Goal: Communication & Community: Answer question/provide support

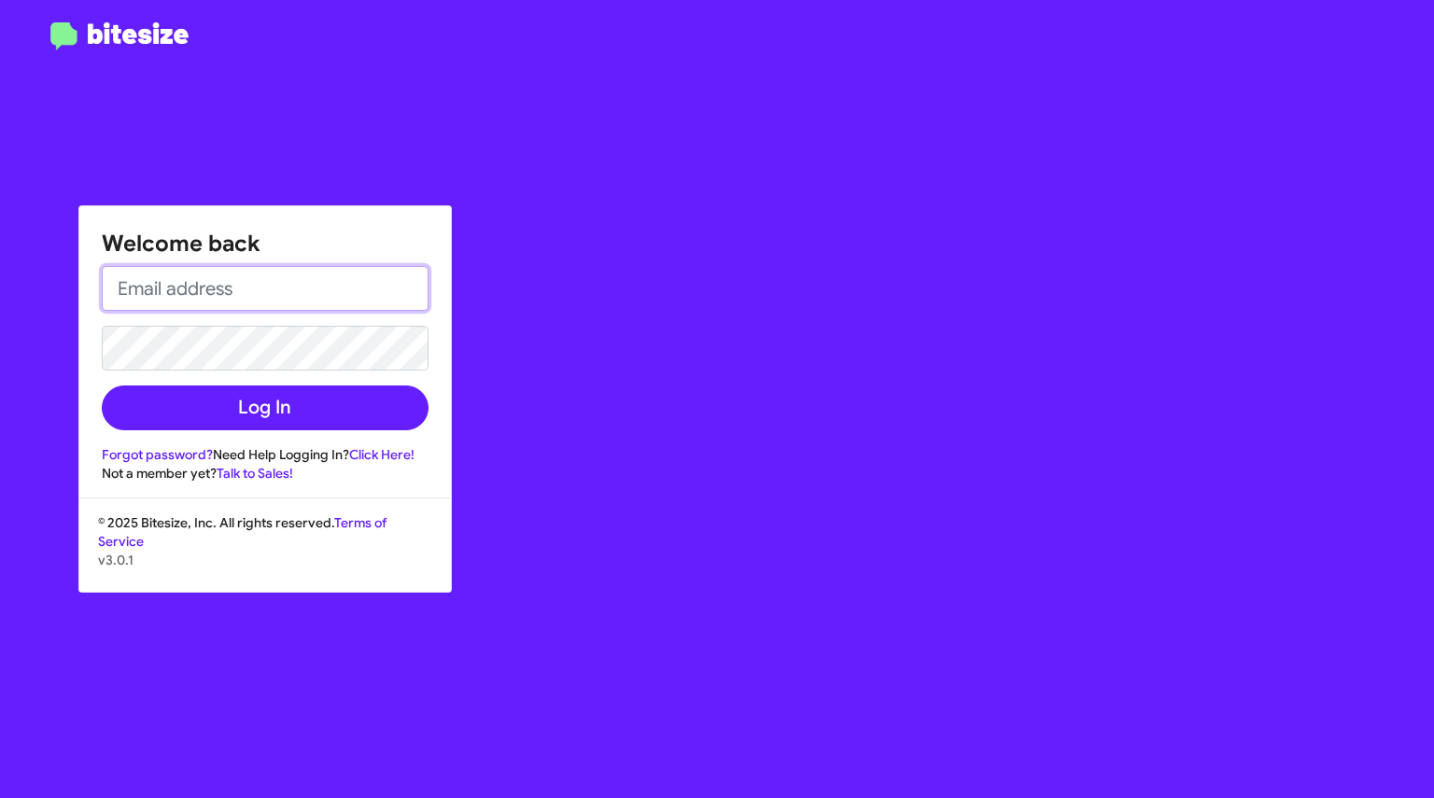
type input "[EMAIL_ADDRESS][DOMAIN_NAME]"
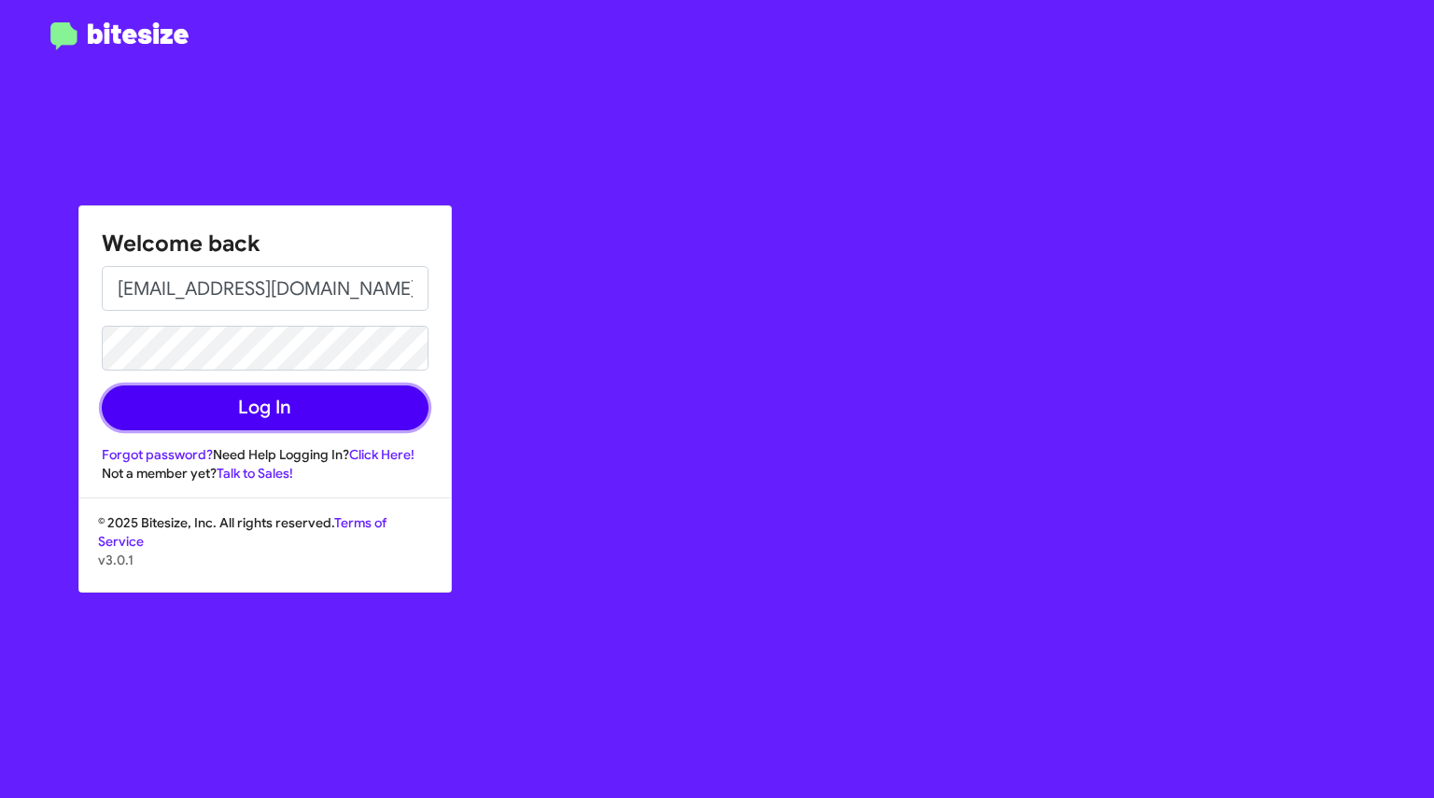
click at [306, 412] on button "Log In" at bounding box center [265, 408] width 327 height 45
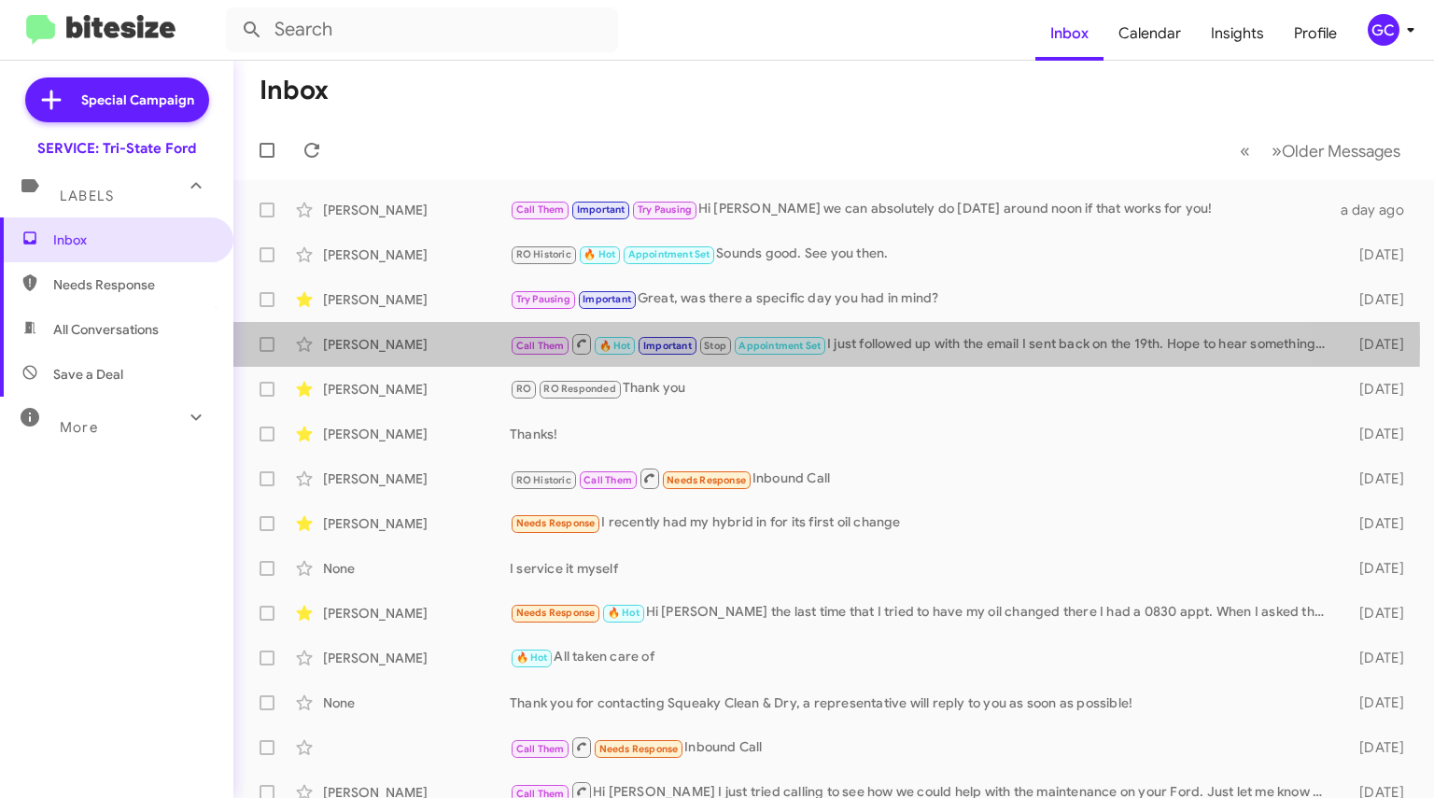
click at [416, 342] on div "[PERSON_NAME]" at bounding box center [416, 344] width 187 height 19
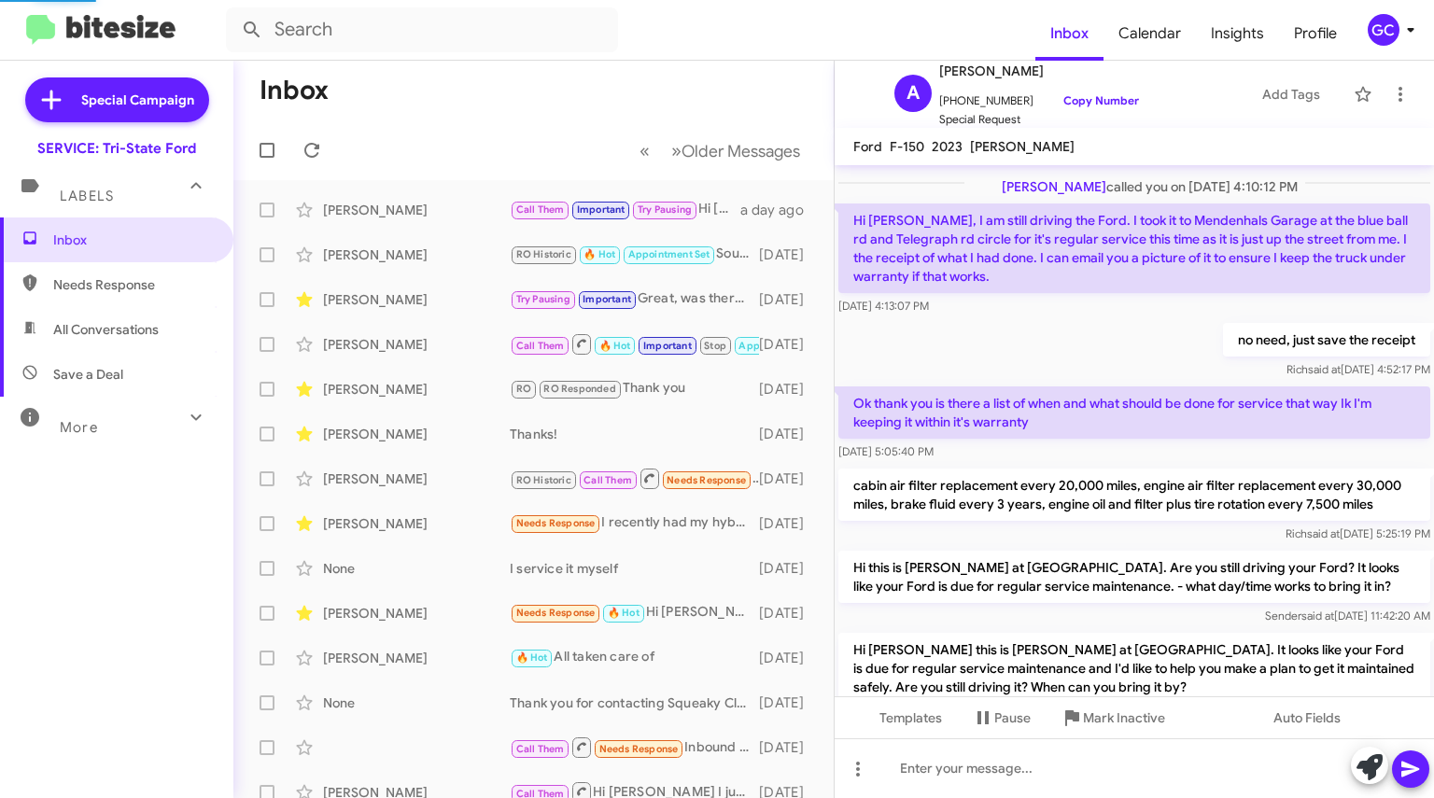
scroll to position [1184, 0]
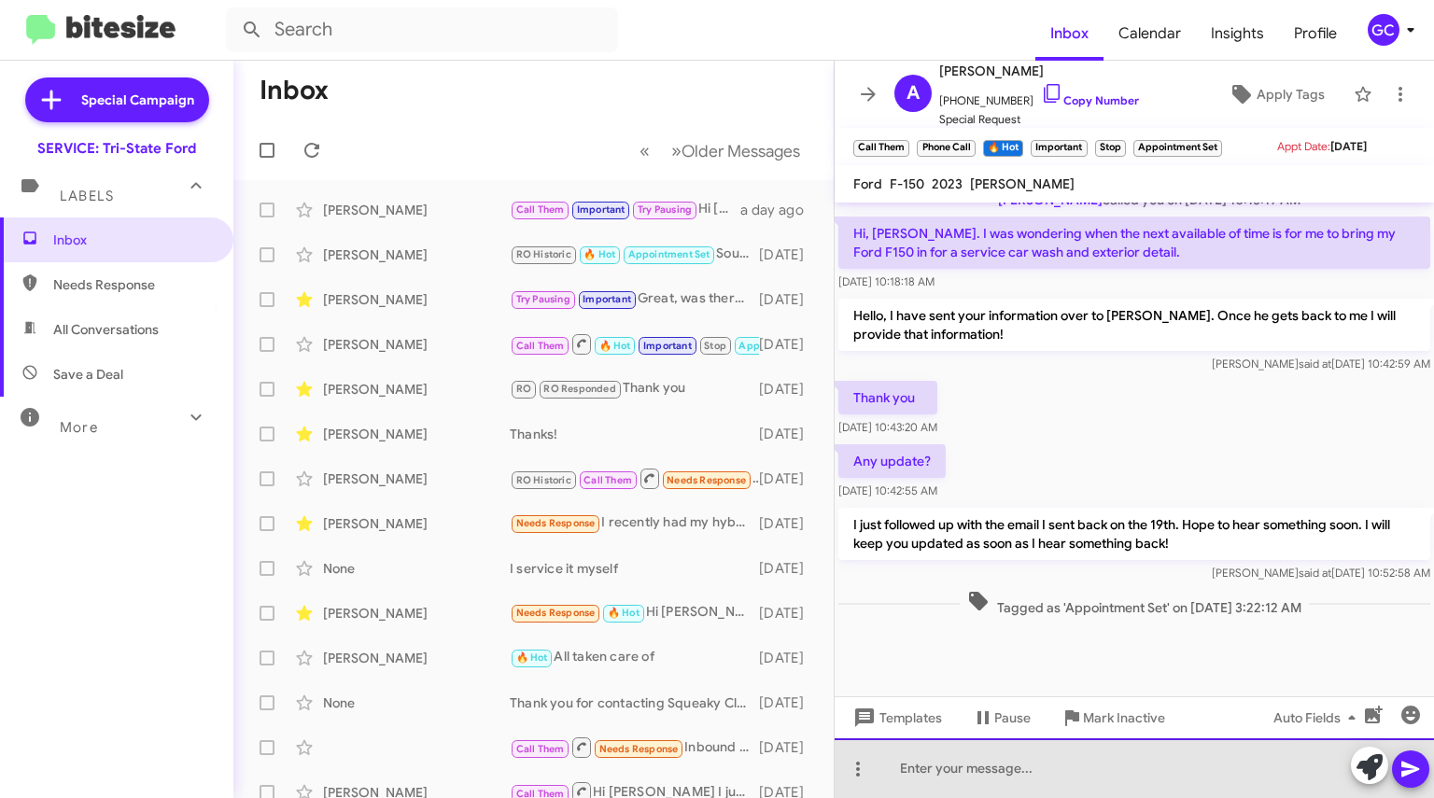
click at [1008, 771] on div at bounding box center [1134, 768] width 599 height 60
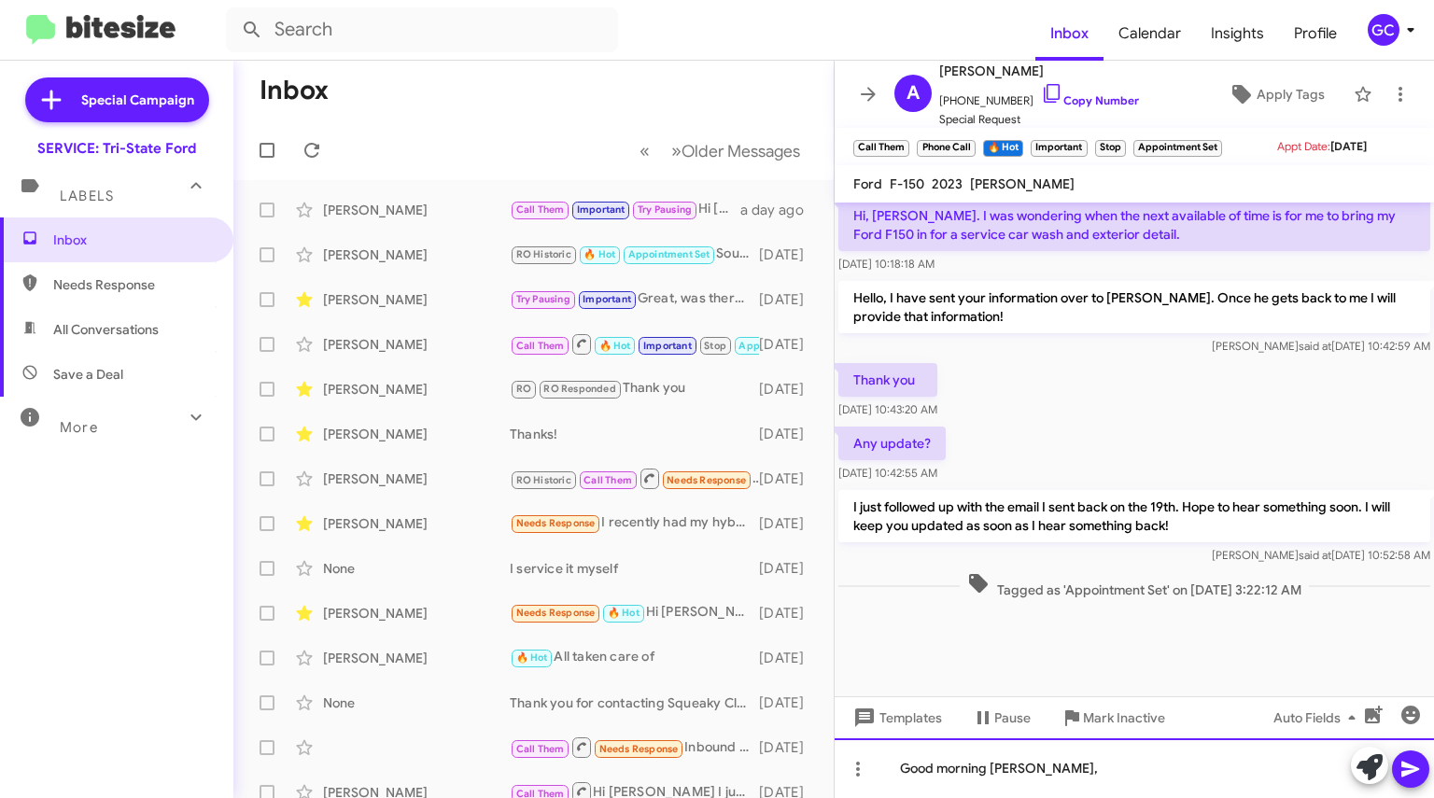
scroll to position [1221, 0]
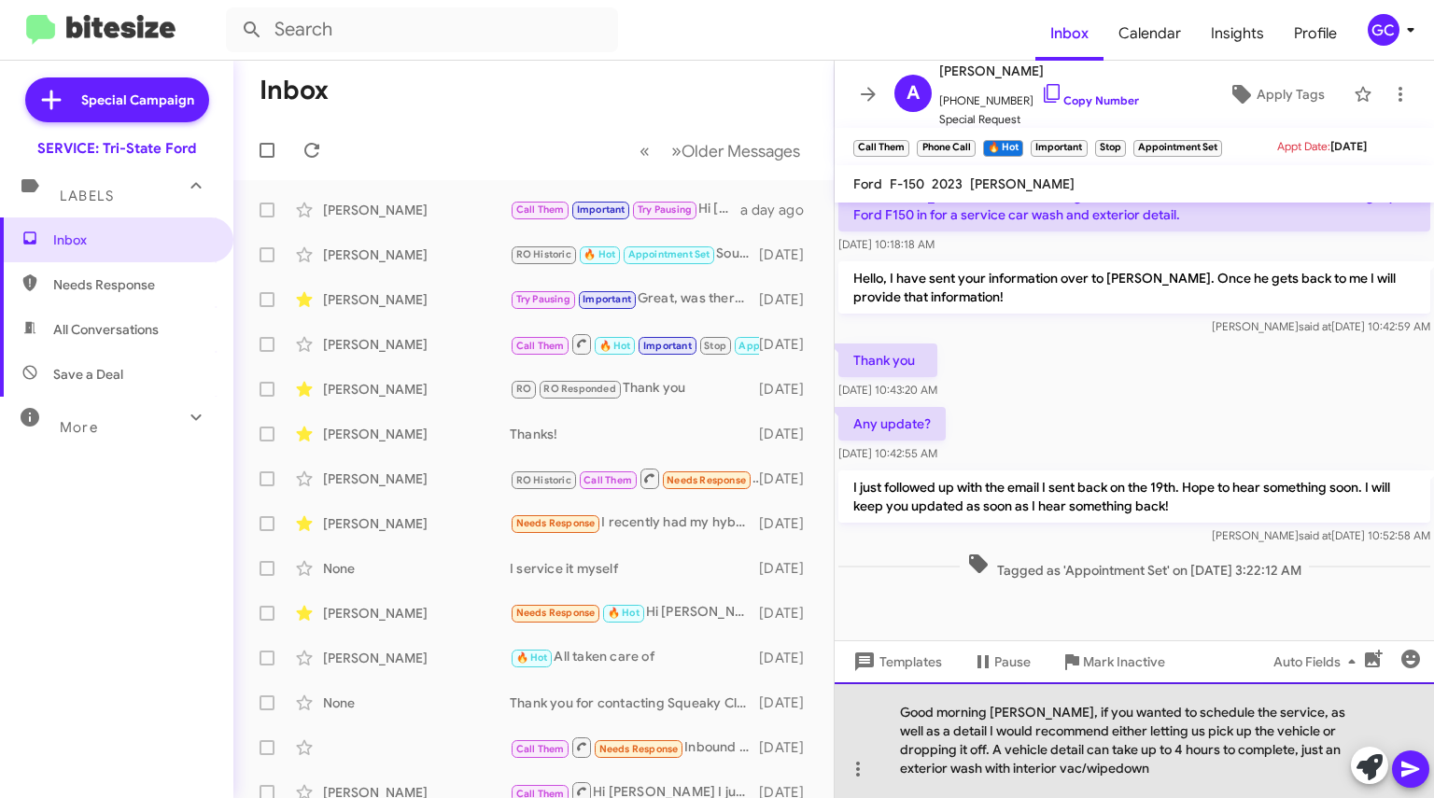
click at [1117, 767] on div "Good morning [PERSON_NAME], if you wanted to schedule the service, as well as a…" at bounding box center [1134, 740] width 599 height 116
click at [1186, 765] on div "Good morning [PERSON_NAME], if you wanted to schedule the service, as well as a…" at bounding box center [1134, 740] width 599 height 116
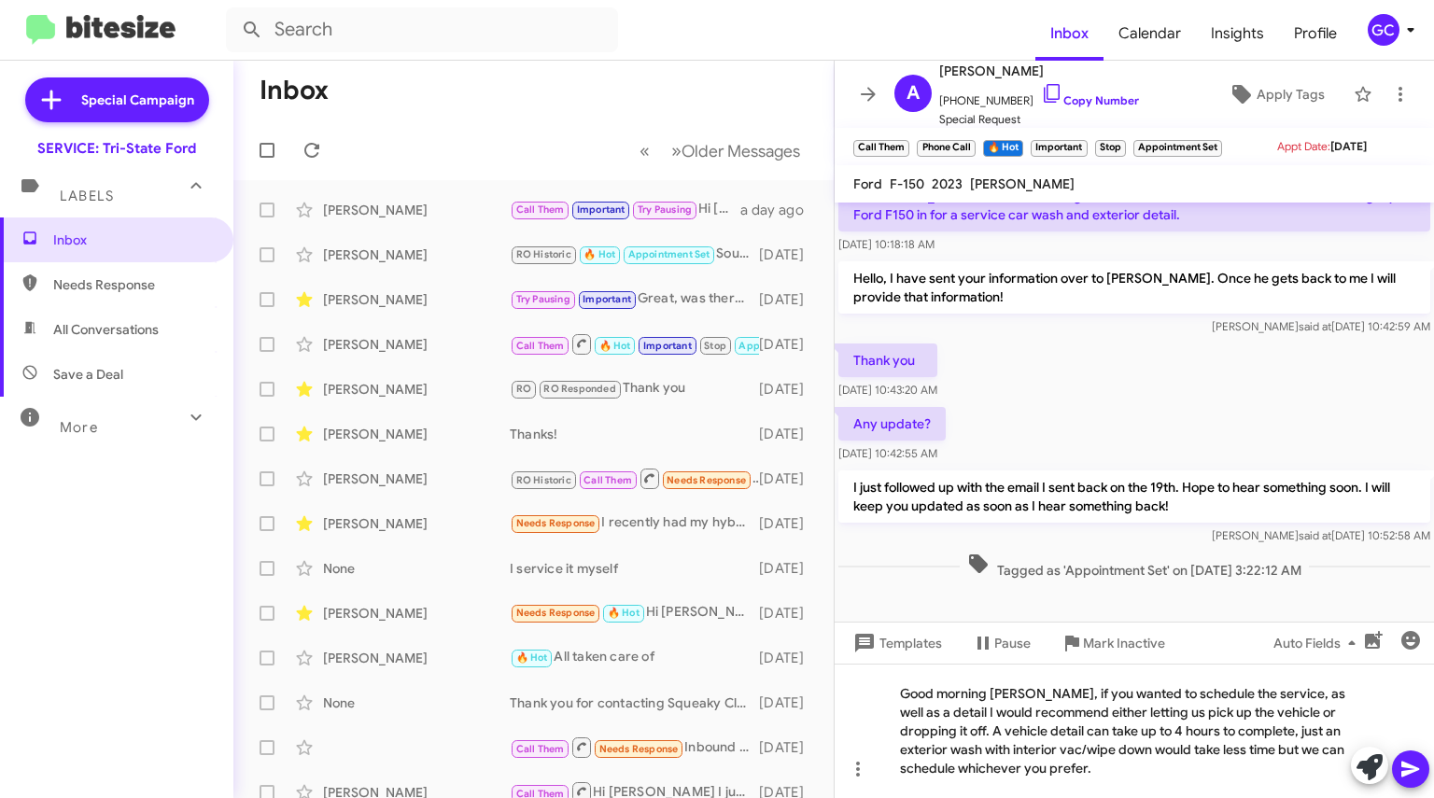
click at [1066, 98] on link "Copy Number" at bounding box center [1090, 100] width 98 height 14
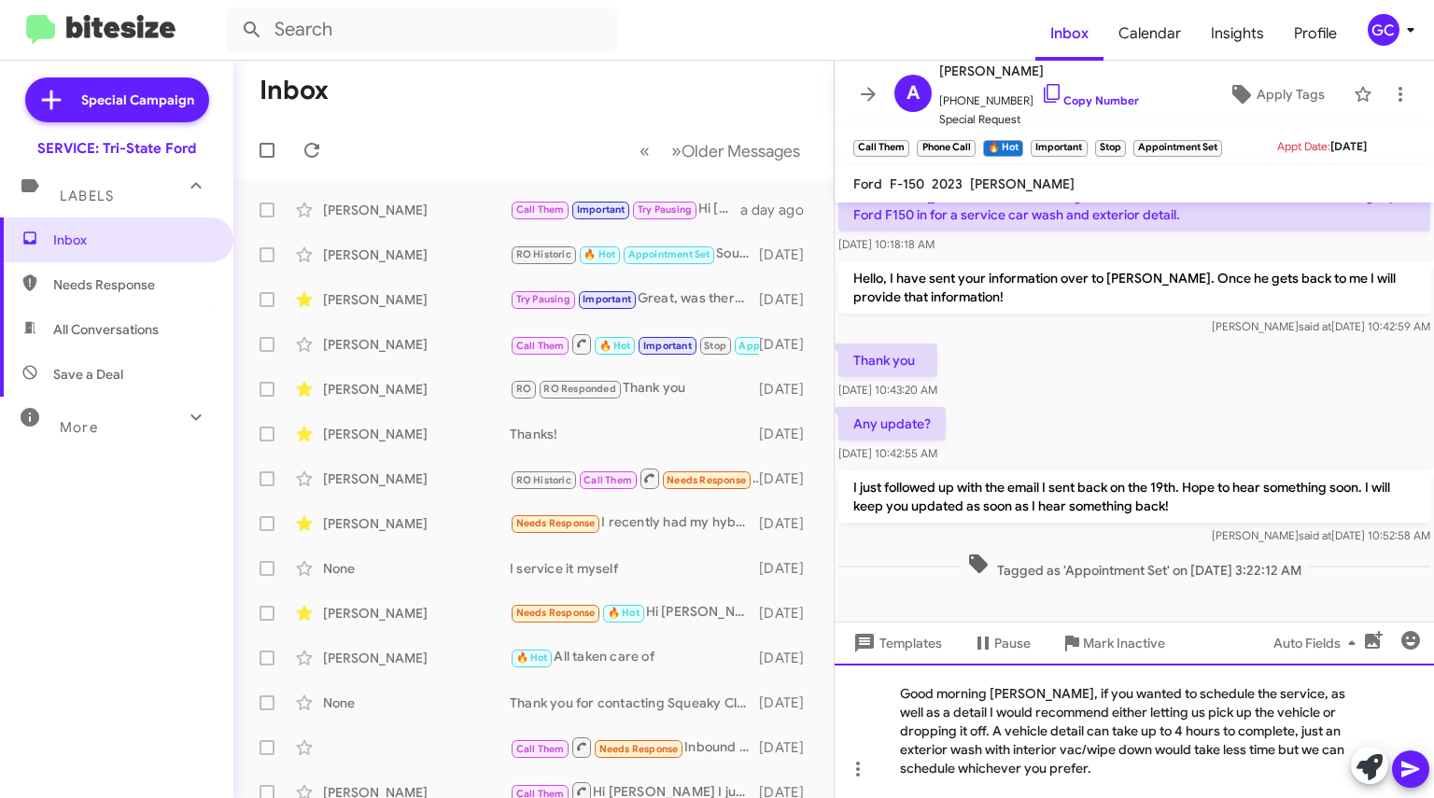
click at [1152, 780] on div "Good morning [PERSON_NAME], if you wanted to schedule the service, as well as a…" at bounding box center [1134, 731] width 599 height 134
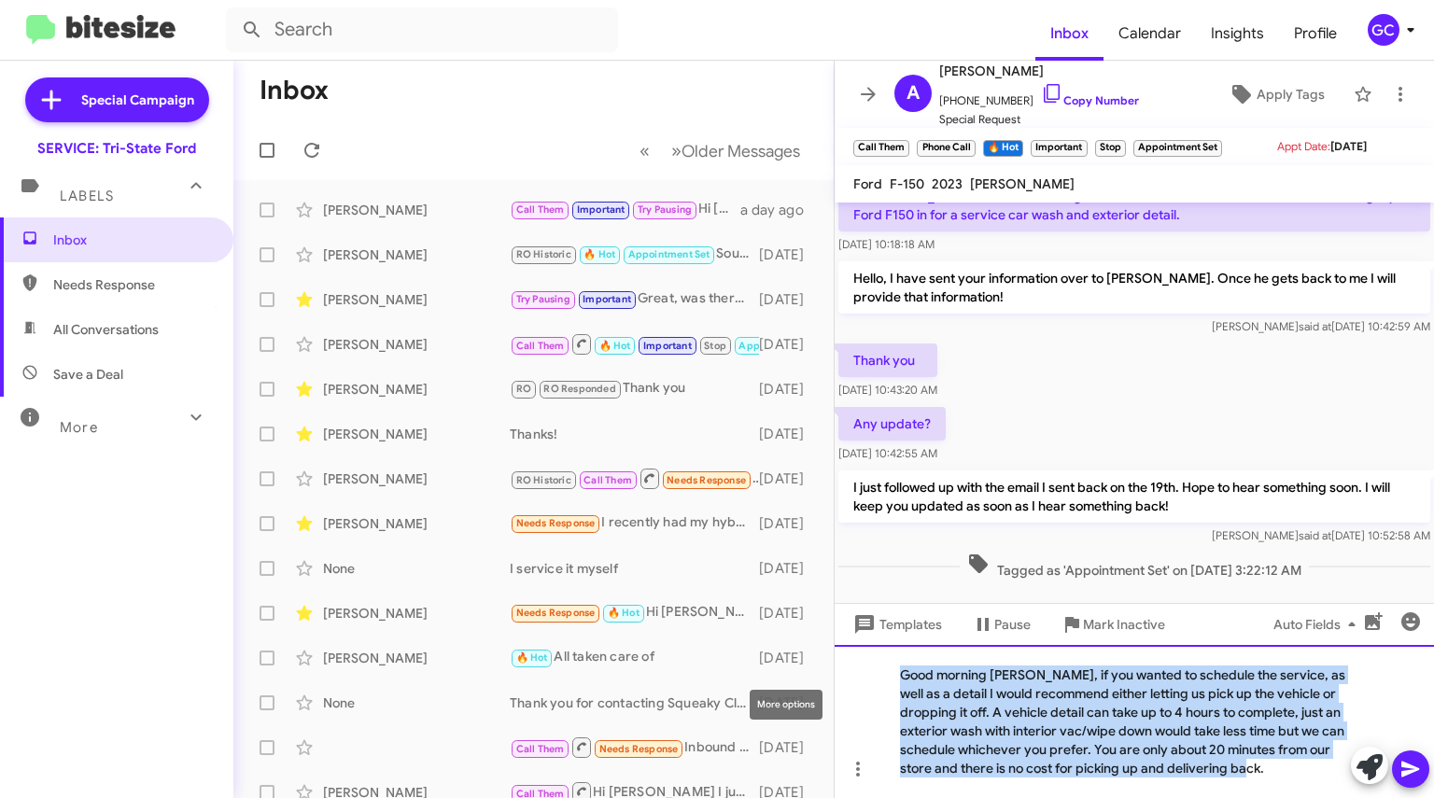
drag, startPoint x: 1277, startPoint y: 766, endPoint x: 791, endPoint y: 662, distance: 497.5
click at [791, 662] on div "Inbox « Previous » Next Older Messages [PERSON_NAME] Call Them Important Try Pa…" at bounding box center [833, 429] width 1201 height 737
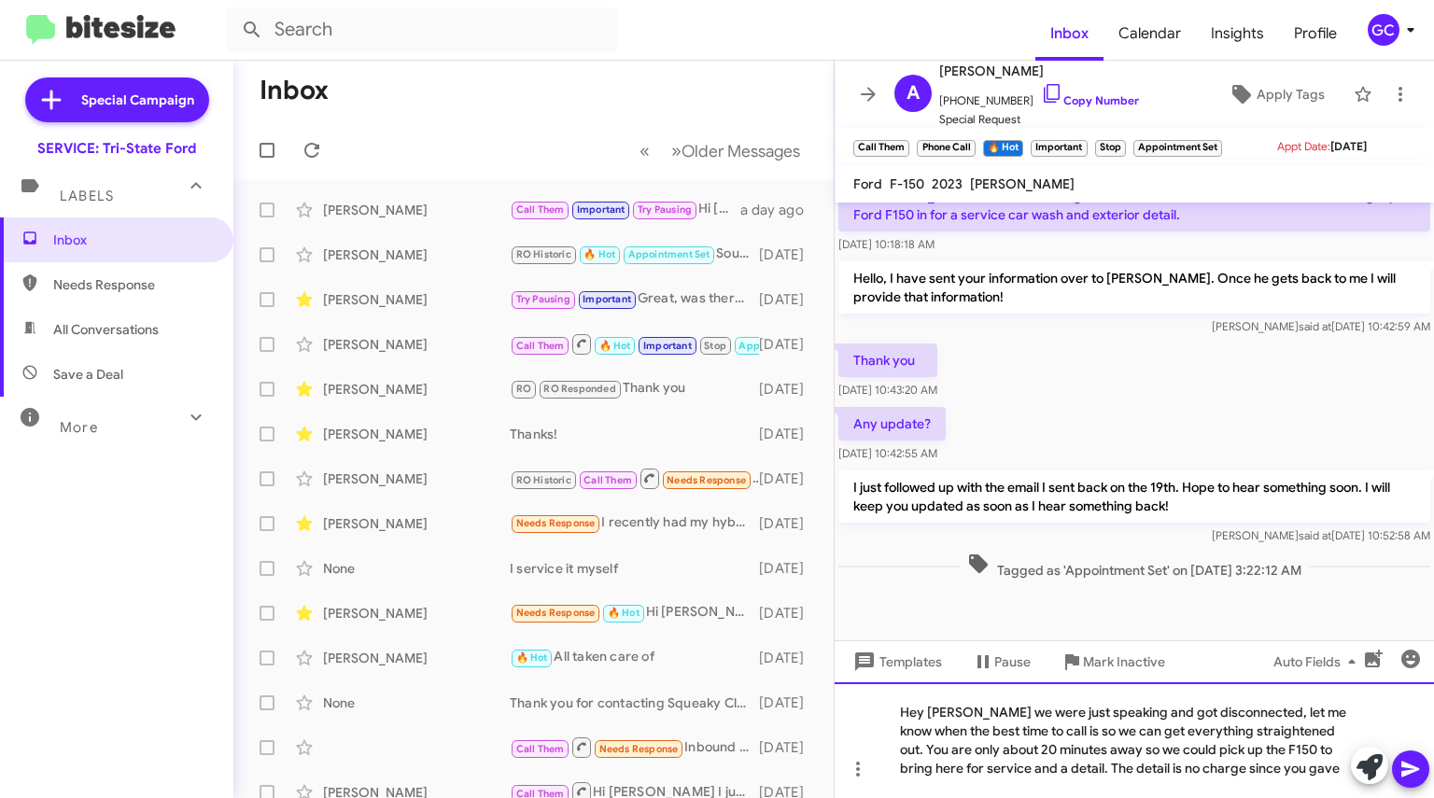
click at [1104, 771] on div "Hey [PERSON_NAME] we were just speaking and got disconnected, let me know when …" at bounding box center [1134, 740] width 599 height 116
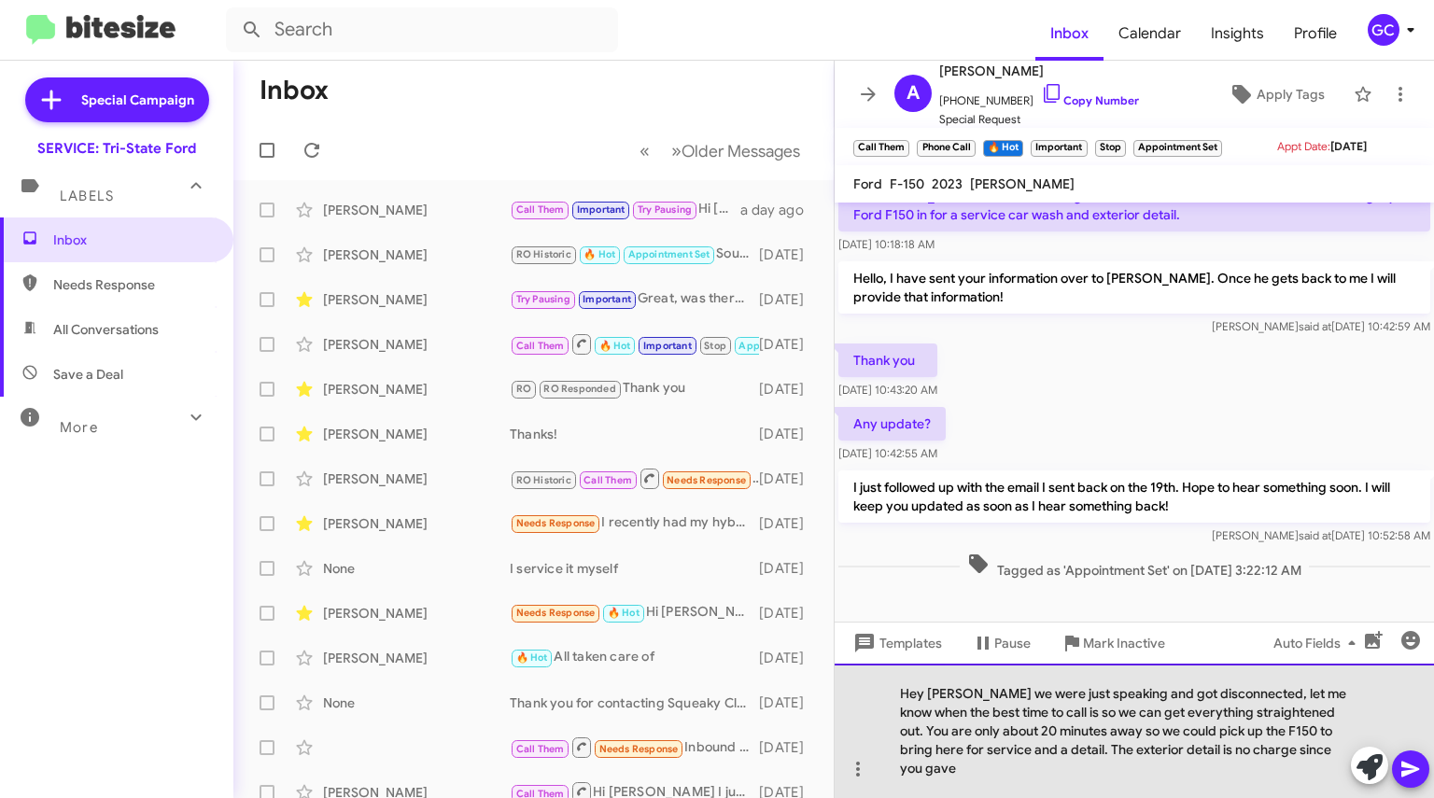
click at [1079, 780] on div "Hey [PERSON_NAME] we were just speaking and got disconnected, let me know when …" at bounding box center [1134, 731] width 599 height 134
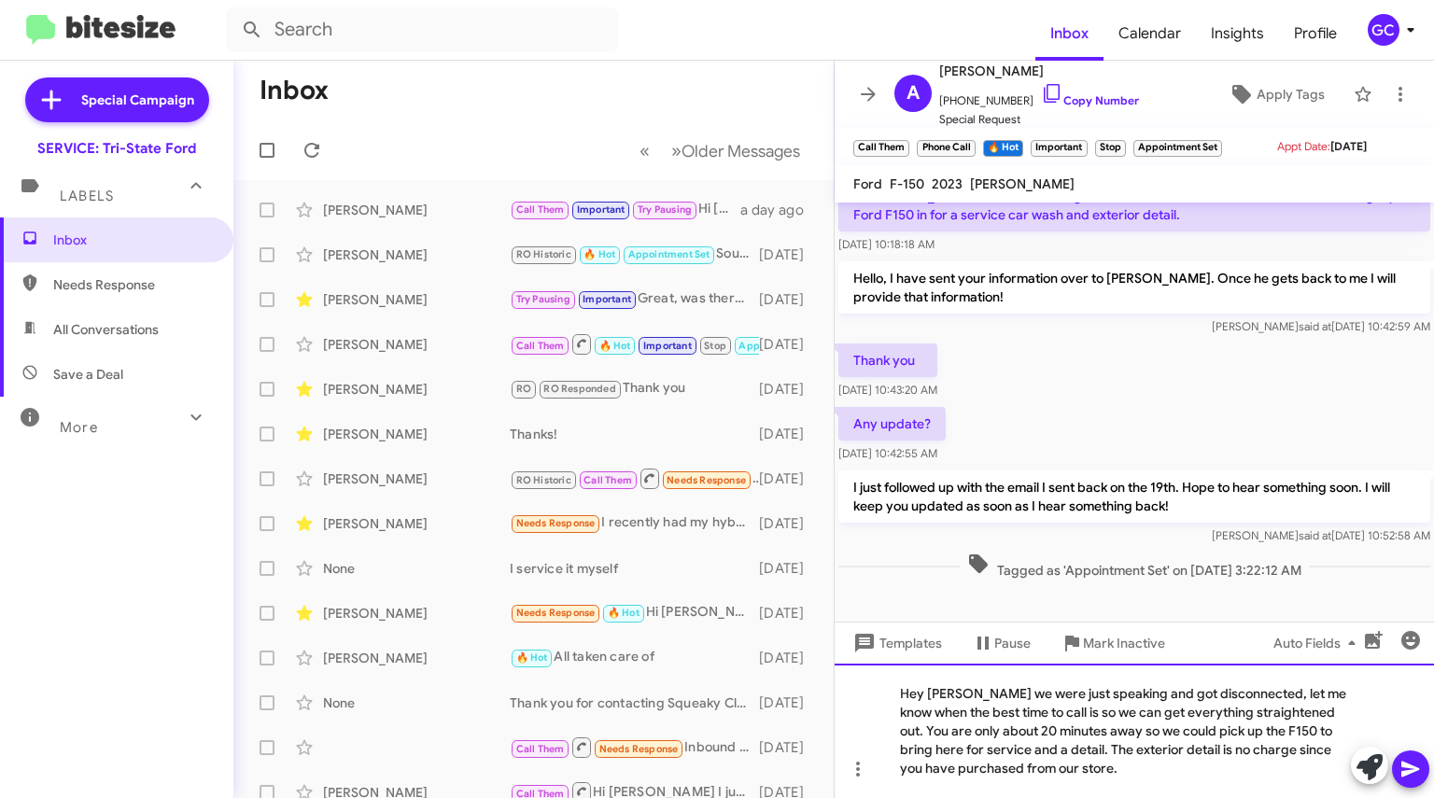
click at [997, 775] on div "Hey [PERSON_NAME] we were just speaking and got disconnected, let me know when …" at bounding box center [1134, 731] width 599 height 134
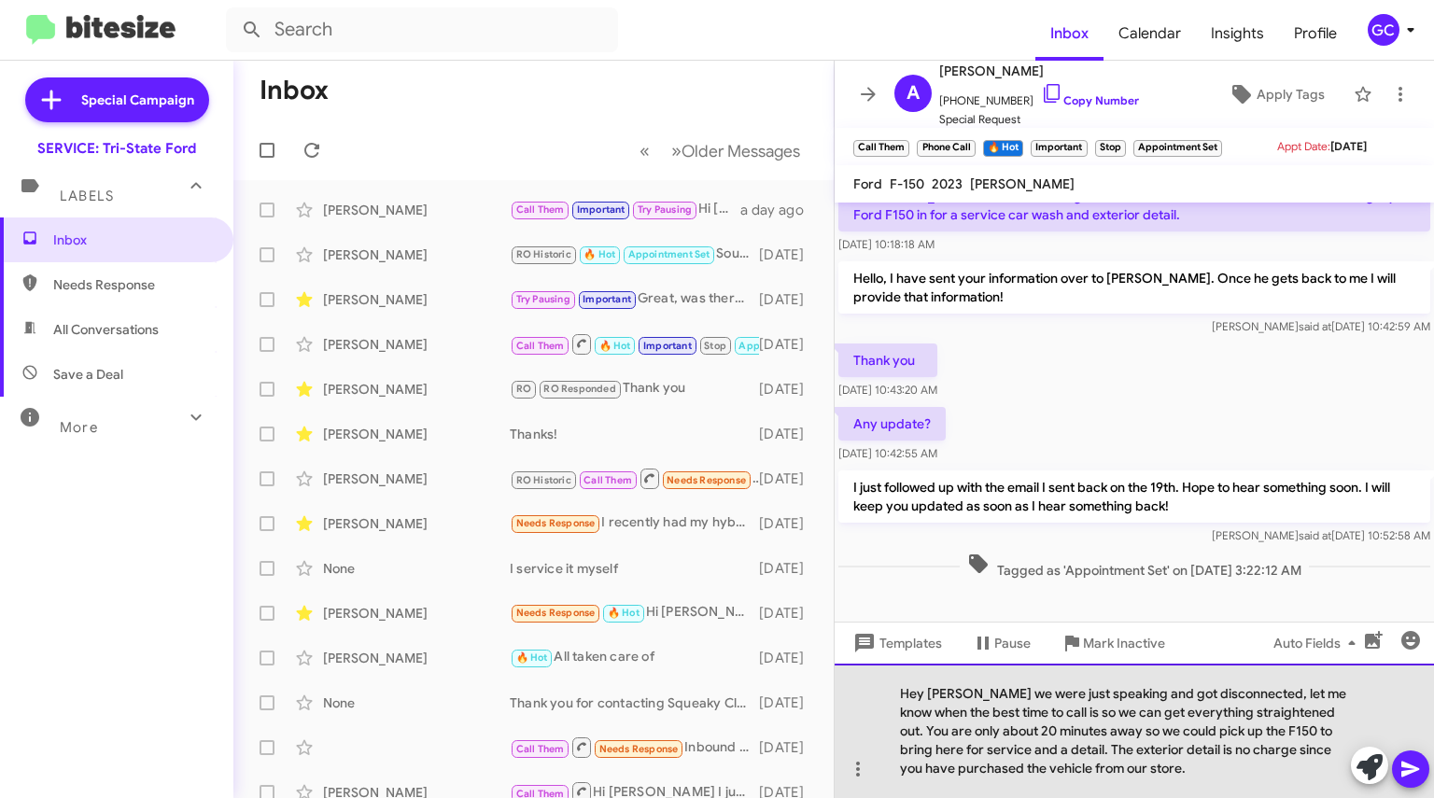
click at [1203, 765] on div "Hey [PERSON_NAME] we were just speaking and got disconnected, let me know when …" at bounding box center [1134, 731] width 599 height 134
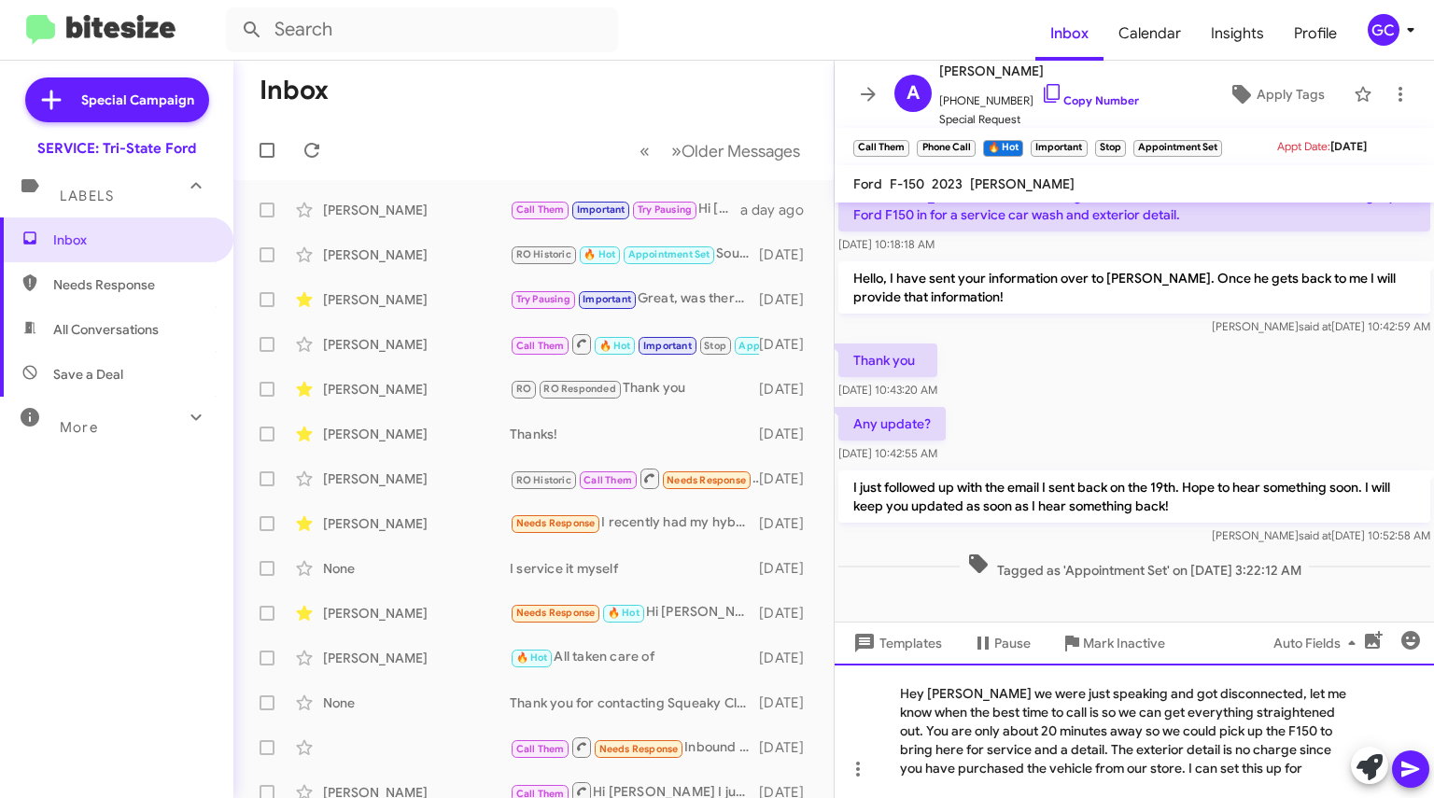
click at [1040, 770] on div "Hey [PERSON_NAME] we were just speaking and got disconnected, let me know when …" at bounding box center [1134, 731] width 599 height 134
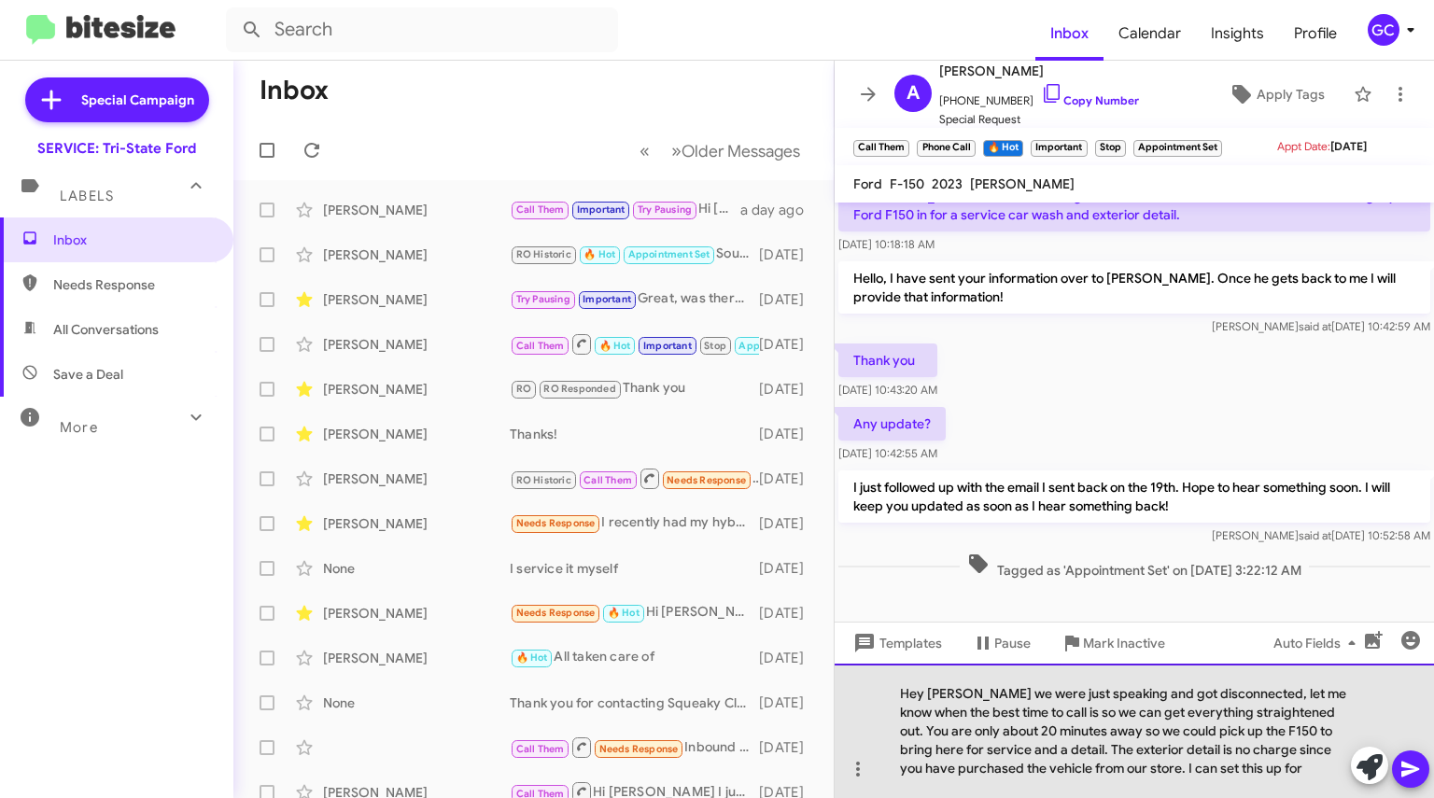
click at [1300, 773] on div "Hey [PERSON_NAME] we were just speaking and got disconnected, let me know when …" at bounding box center [1134, 731] width 599 height 134
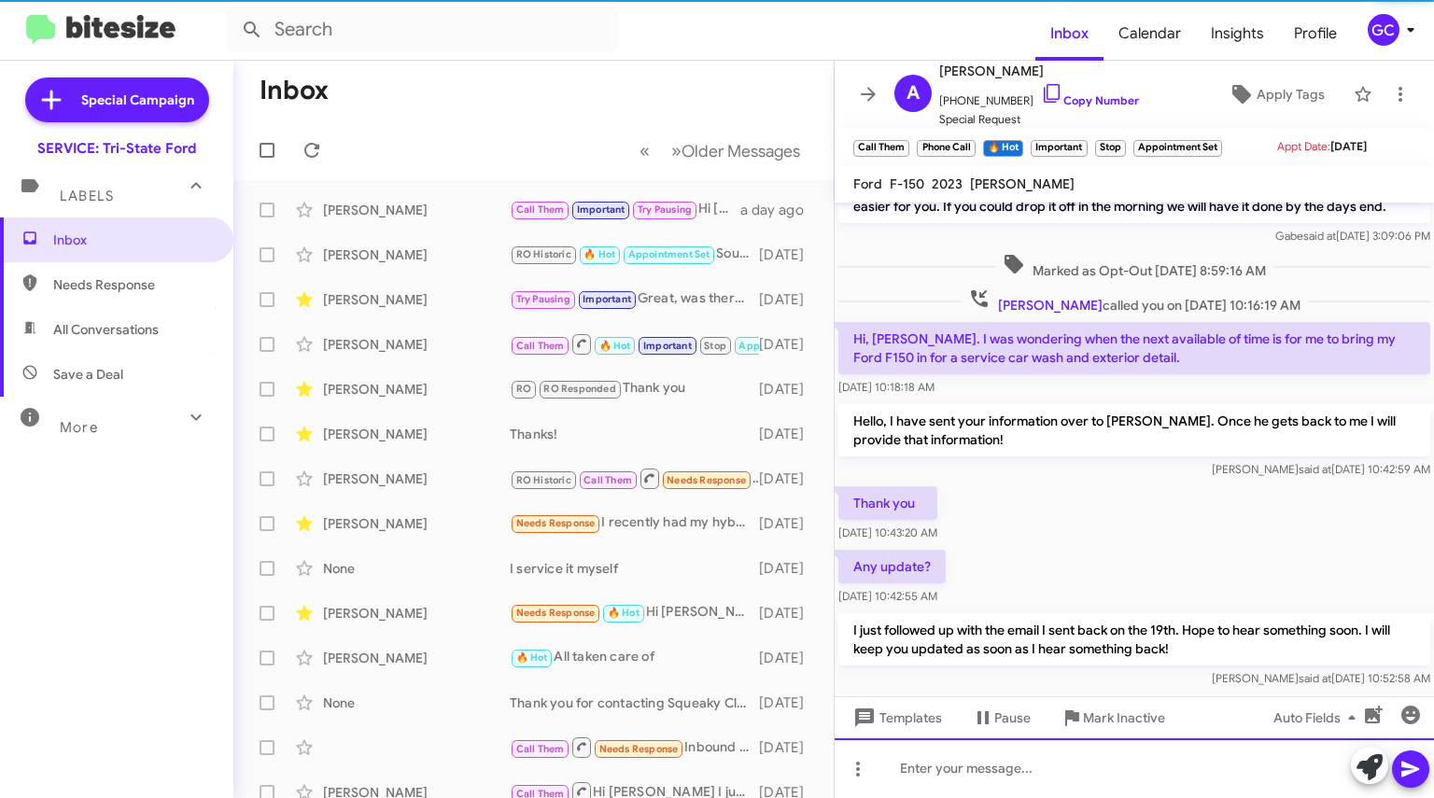
scroll to position [0, 0]
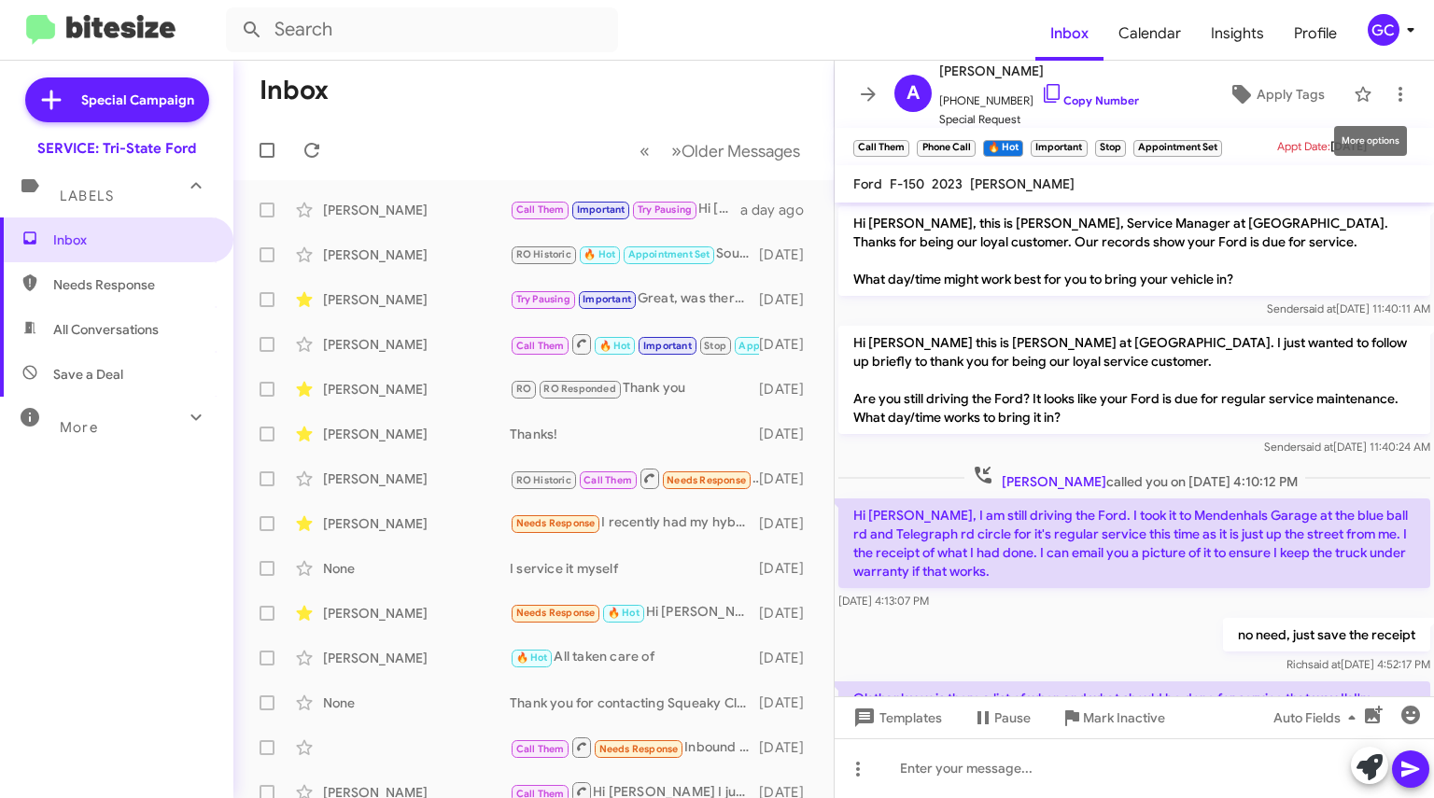
click at [1393, 100] on icon at bounding box center [1400, 94] width 22 height 22
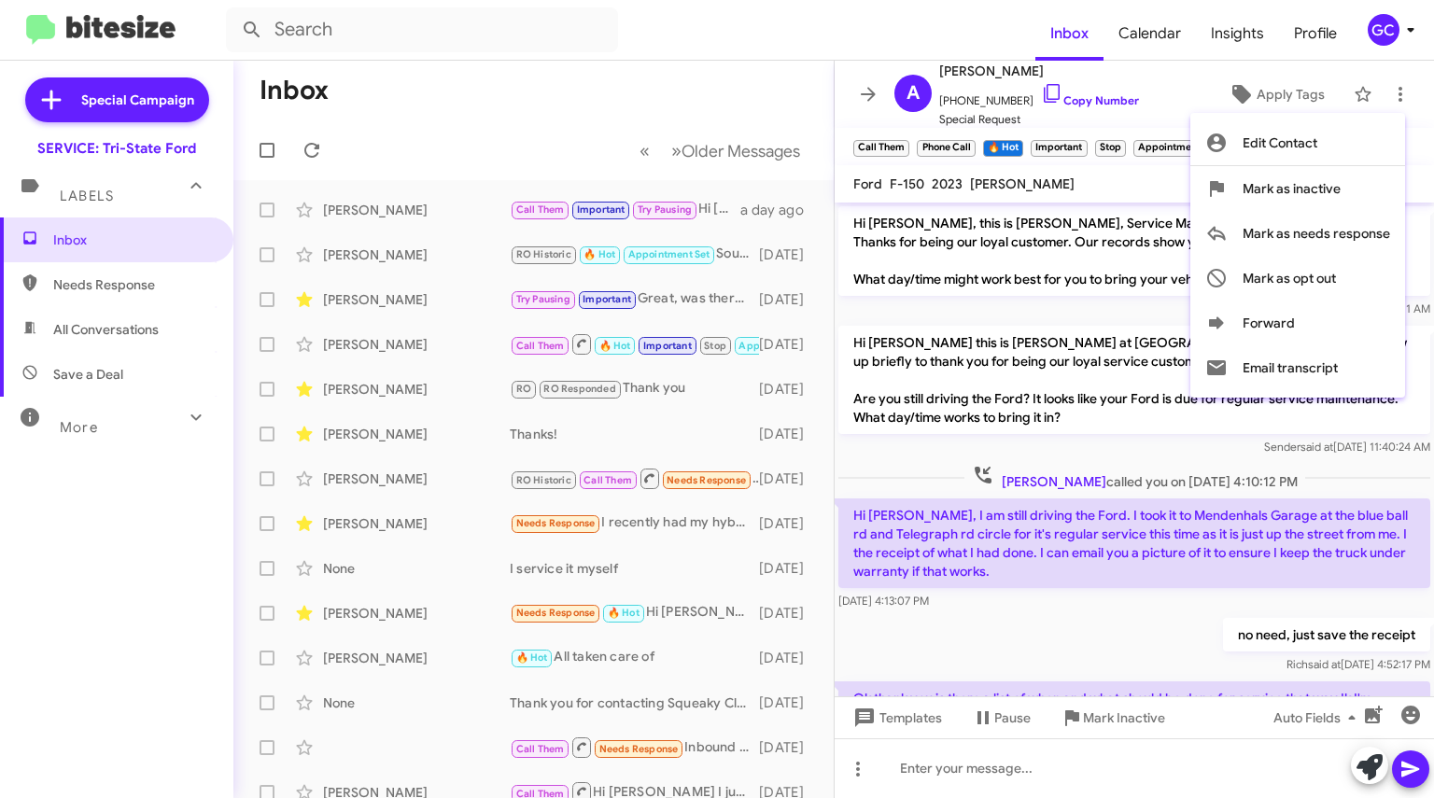
click at [658, 59] on div at bounding box center [717, 399] width 1434 height 798
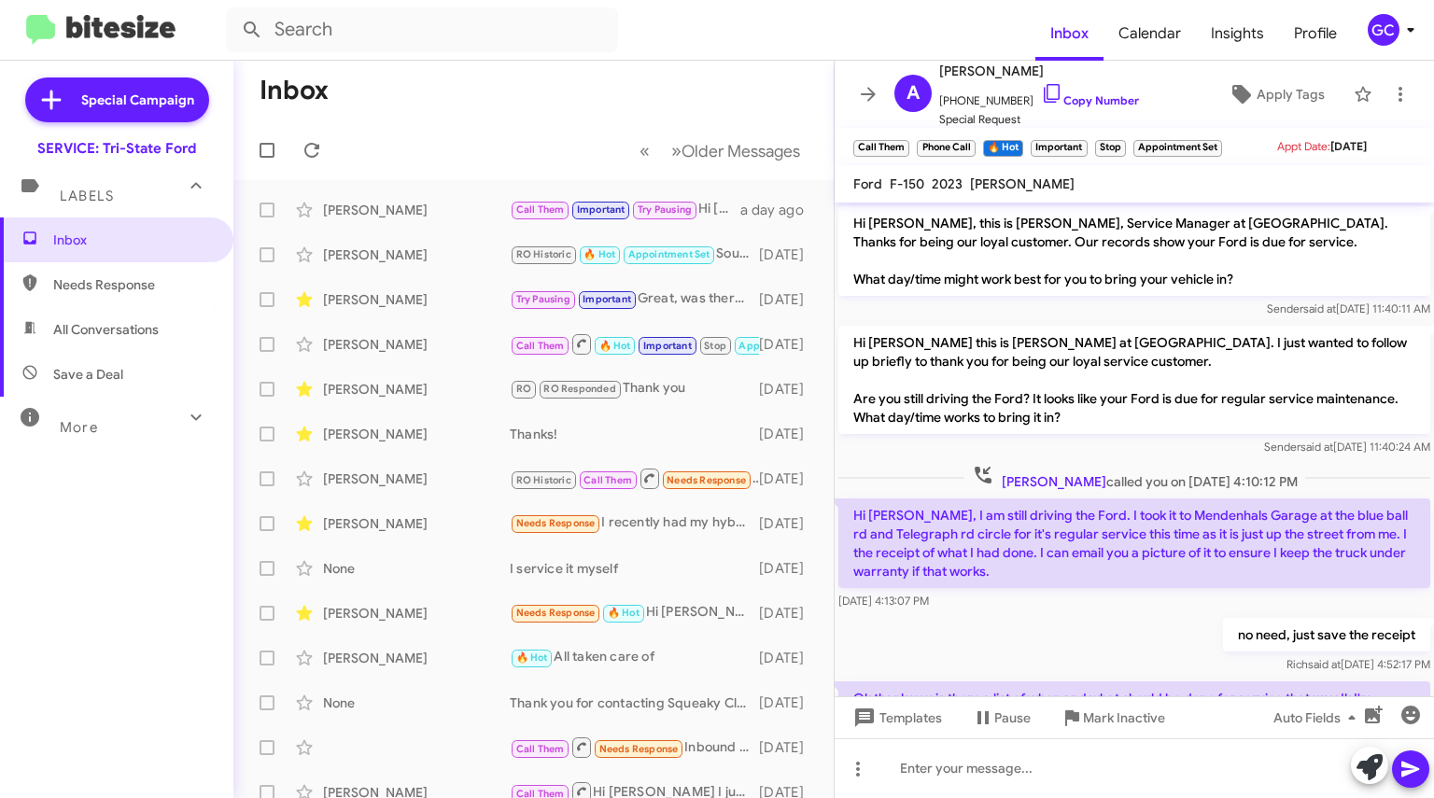
click at [130, 238] on span "Inbox" at bounding box center [132, 240] width 159 height 19
